Goal: Task Accomplishment & Management: Use online tool/utility

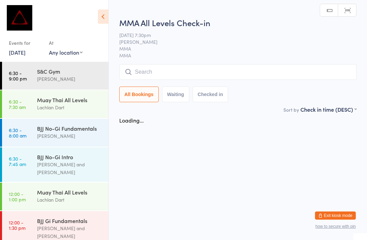
scroll to position [286, 0]
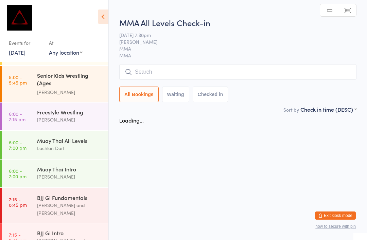
click at [234, 76] on input "search" at bounding box center [237, 72] width 237 height 16
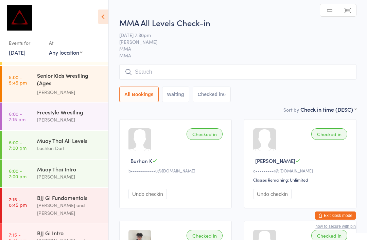
scroll to position [0, 0]
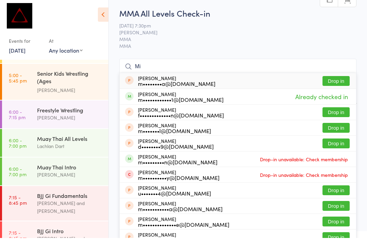
type input "M"
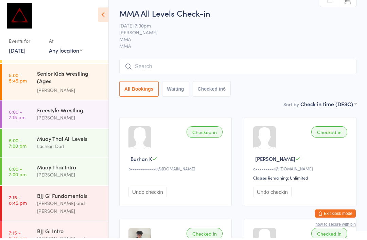
click at [66, 116] on div "[PERSON_NAME]" at bounding box center [70, 120] width 66 height 8
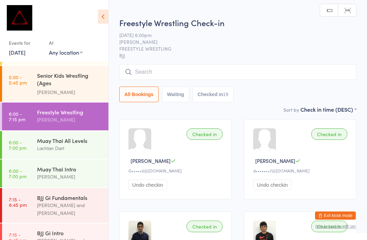
click at [268, 78] on input "search" at bounding box center [237, 72] width 237 height 16
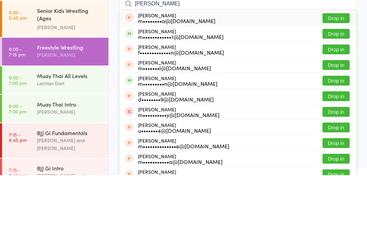
type input "[PERSON_NAME]"
click at [342, 94] on button "Drop in" at bounding box center [336, 99] width 27 height 10
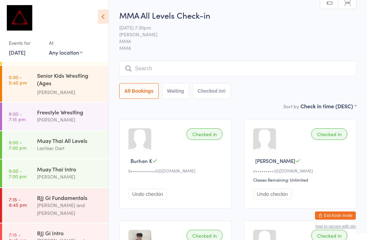
click at [160, 77] on input "search" at bounding box center [237, 69] width 237 height 16
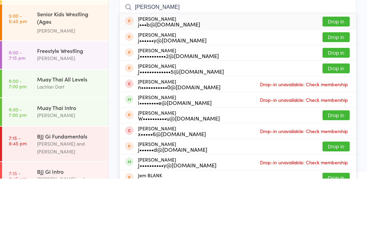
type input "[PERSON_NAME]"
click at [323, 109] on button "Drop in" at bounding box center [336, 114] width 27 height 10
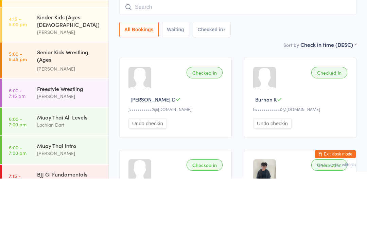
scroll to position [247, 0]
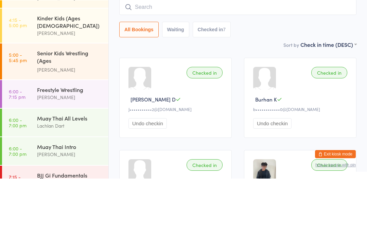
click at [36, 142] on link "6:00 - 7:15 pm Freestyle Wrestling [PERSON_NAME]" at bounding box center [55, 156] width 106 height 28
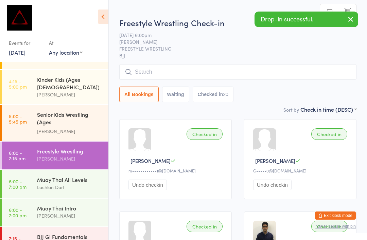
click at [163, 73] on input "search" at bounding box center [237, 72] width 237 height 16
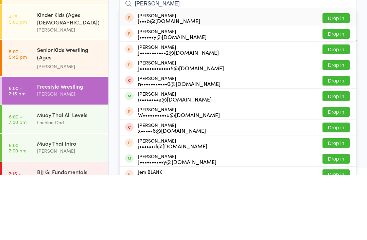
type input "[PERSON_NAME]"
click at [333, 109] on button "Drop in" at bounding box center [336, 114] width 27 height 10
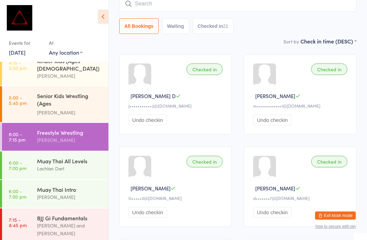
scroll to position [258, 0]
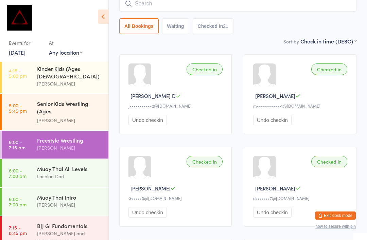
click at [15, 53] on link "[DATE]" at bounding box center [17, 52] width 17 height 7
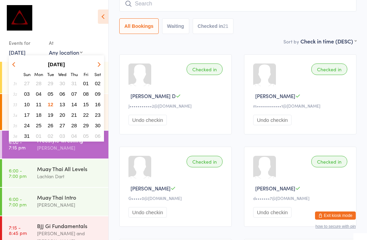
click at [60, 104] on span "13" at bounding box center [63, 105] width 6 height 6
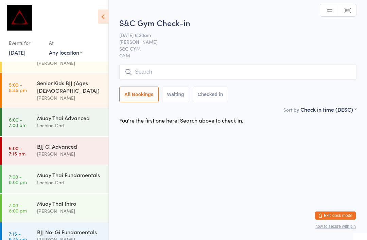
scroll to position [278, 0]
click at [18, 232] on time "7:15 - 8:45 pm" at bounding box center [18, 237] width 18 height 11
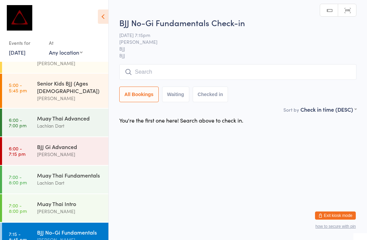
click at [325, 74] on input "search" at bounding box center [237, 72] width 237 height 16
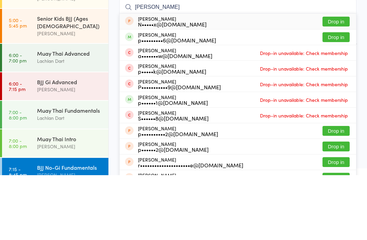
type input "[PERSON_NAME]"
click at [341, 97] on button "Drop in" at bounding box center [336, 102] width 27 height 10
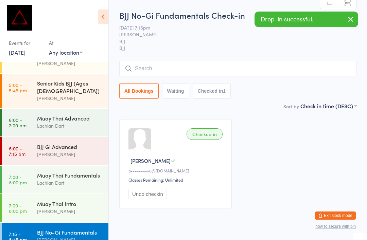
click at [15, 55] on link "[DATE]" at bounding box center [17, 52] width 17 height 7
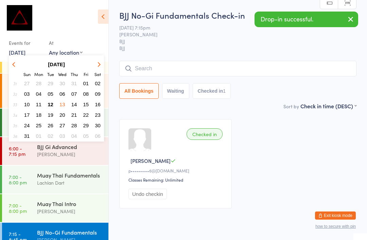
click at [47, 105] on button "12" at bounding box center [50, 104] width 11 height 9
